Goal: Find specific page/section: Find specific page/section

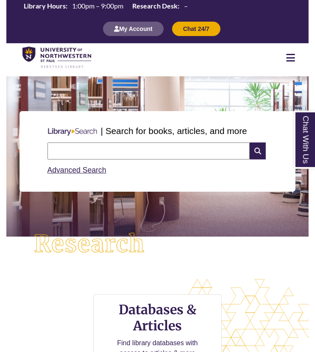
click at [166, 154] on input "text" at bounding box center [148, 150] width 203 height 17
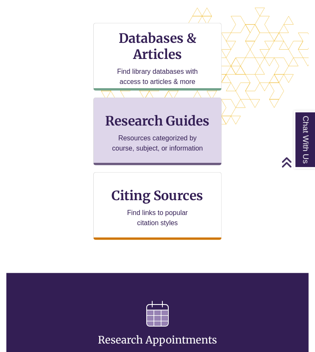
scroll to position [1613, 302]
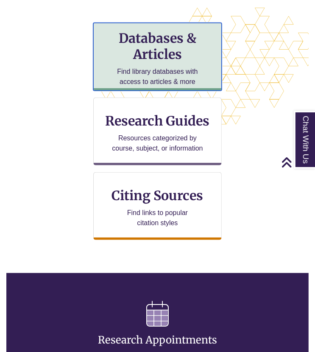
click at [161, 89] on div "Databases & Articles Find library databases with access to articles & more" at bounding box center [157, 57] width 129 height 68
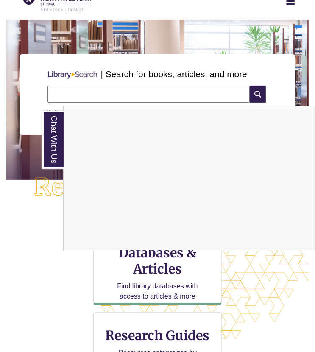
scroll to position [0, 0]
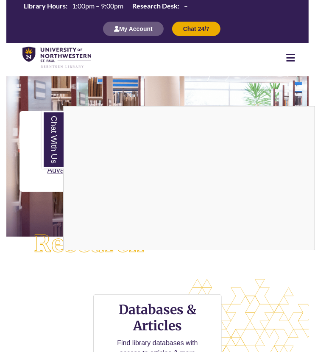
click at [101, 89] on div "Chat With Us" at bounding box center [157, 176] width 315 height 352
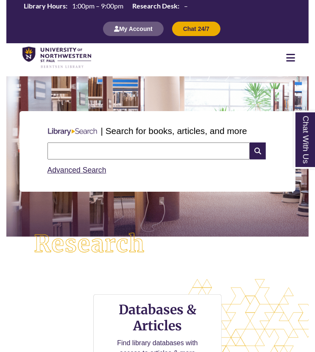
scroll to position [33, 0]
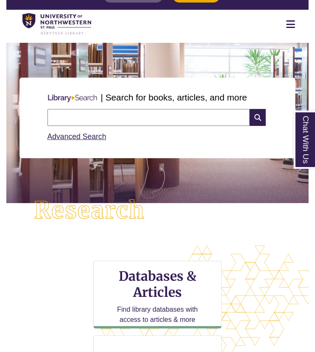
click at [95, 120] on input "text" at bounding box center [148, 117] width 203 height 17
click at [216, 120] on input "text" at bounding box center [148, 117] width 203 height 17
paste input "**********"
type input "**********"
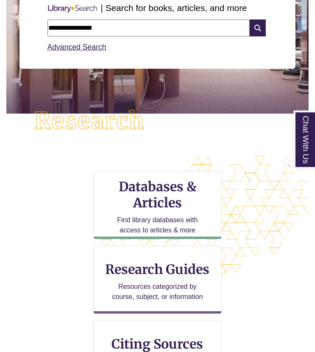
scroll to position [124, 0]
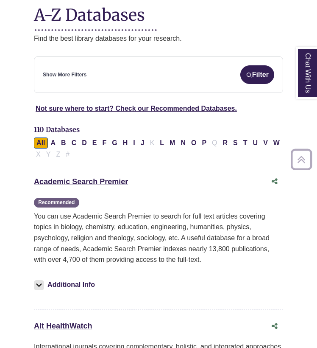
scroll to position [159, 0]
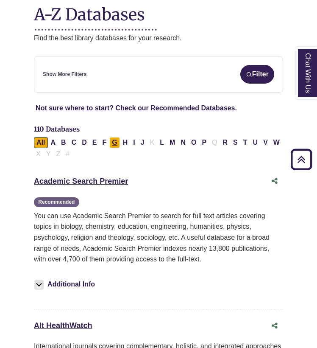
click at [114, 137] on button "G" at bounding box center [114, 142] width 10 height 11
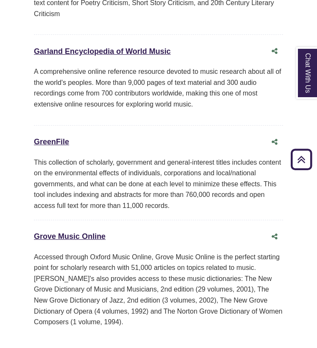
scroll to position [649, 0]
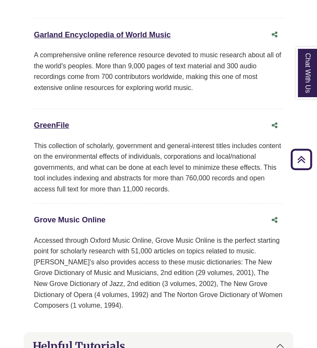
click at [86, 215] on link "Grove Music Online This link opens in a new window" at bounding box center [70, 219] width 72 height 8
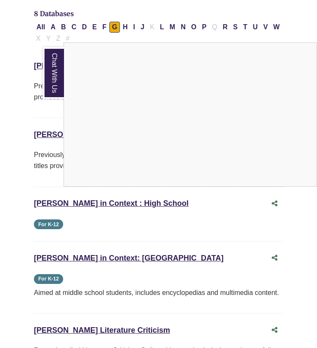
scroll to position [242, 0]
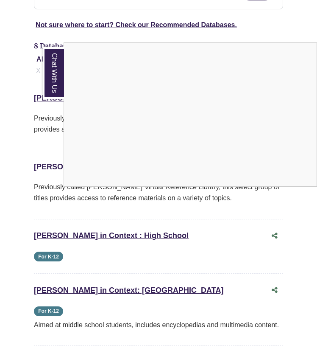
click at [148, 274] on div "Chat With Us" at bounding box center [158, 174] width 317 height 348
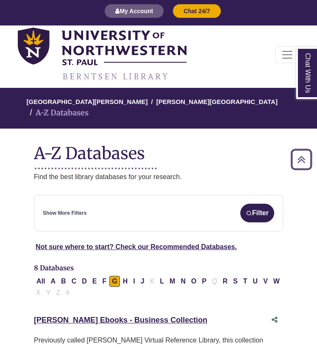
scroll to position [20, 0]
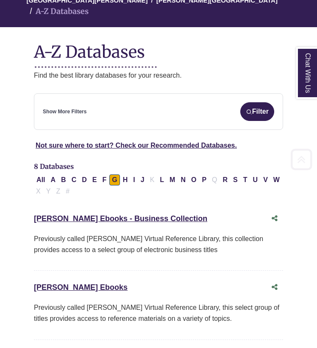
scroll to position [159, 0]
